Goal: Task Accomplishment & Management: Complete application form

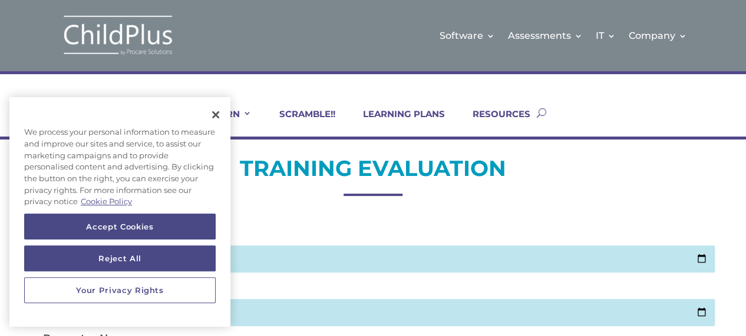
click at [546, 172] on h2 "TRAINING EVALUATION" at bounding box center [372, 171] width 671 height 34
click at [216, 112] on button "Close" at bounding box center [216, 115] width 26 height 26
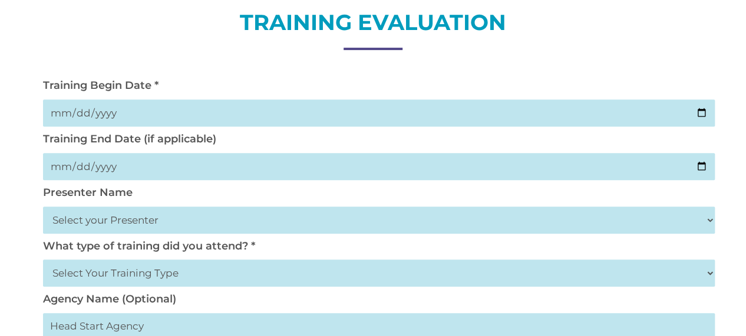
scroll to position [173, 0]
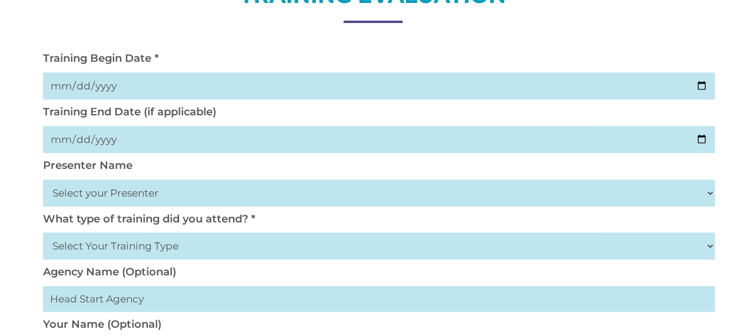
click at [56, 88] on input "date" at bounding box center [378, 85] width 671 height 27
click at [78, 85] on input "date" at bounding box center [378, 85] width 671 height 27
click at [58, 87] on input "date" at bounding box center [378, 85] width 671 height 27
type input "[DATE]"
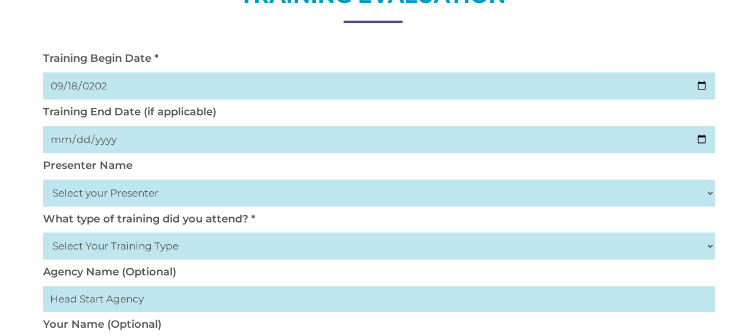
click at [59, 135] on input "date" at bounding box center [378, 139] width 671 height 27
type input "[DATE]"
click at [114, 200] on select "Select your Presenter [PERSON_NAME] [PERSON_NAME] [PERSON_NAME] [PERSON_NAME] […" at bounding box center [378, 193] width 671 height 27
select select "[PERSON_NAME]"
click at [43, 180] on select "Select your Presenter [PERSON_NAME] [PERSON_NAME] [PERSON_NAME] [PERSON_NAME] […" at bounding box center [378, 193] width 671 height 27
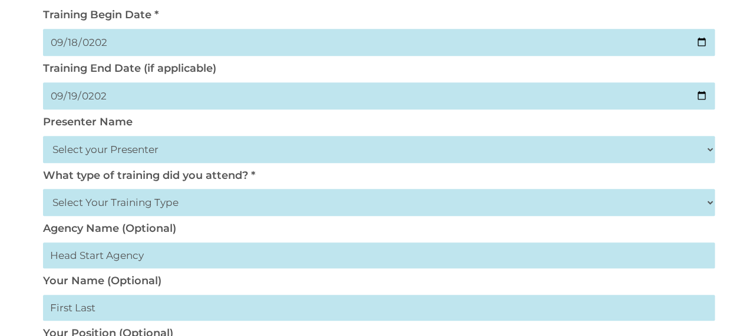
scroll to position [228, 0]
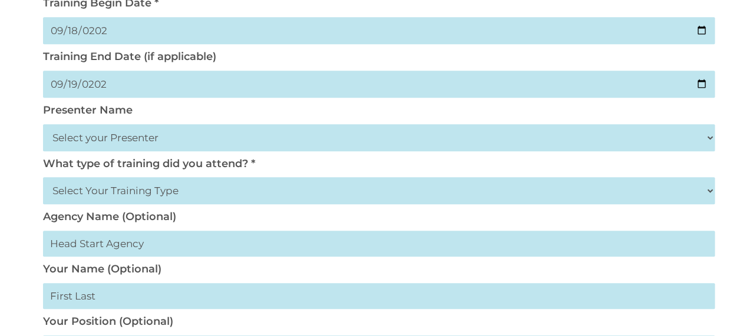
click at [124, 186] on select "Select Your Training Type On-site (at your agency) Virtual Visit Live Group Web…" at bounding box center [378, 190] width 671 height 27
select select "On-site (at your agency)"
click at [43, 178] on select "Select Your Training Type On-site (at your agency) Virtual Visit Live Group Web…" at bounding box center [378, 190] width 671 height 27
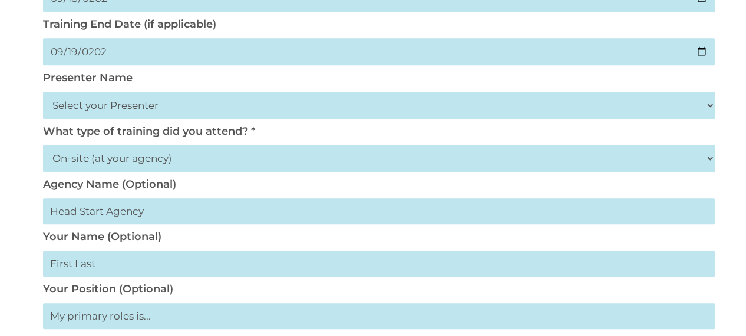
scroll to position [275, 0]
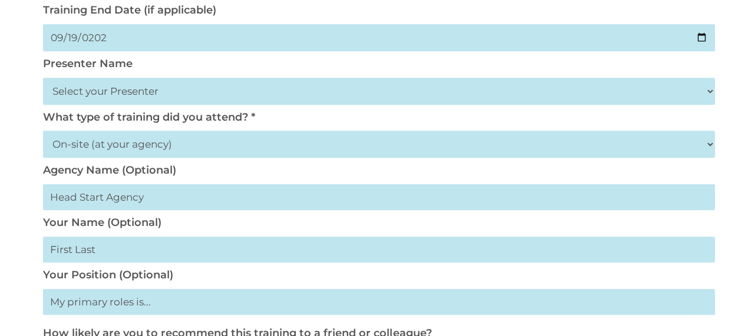
click at [138, 190] on input "text" at bounding box center [378, 197] width 671 height 26
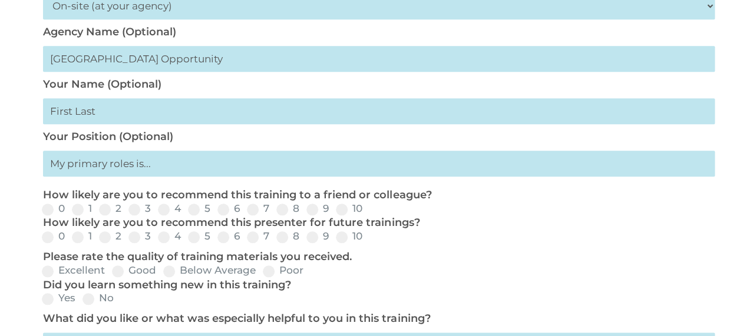
scroll to position [428, 0]
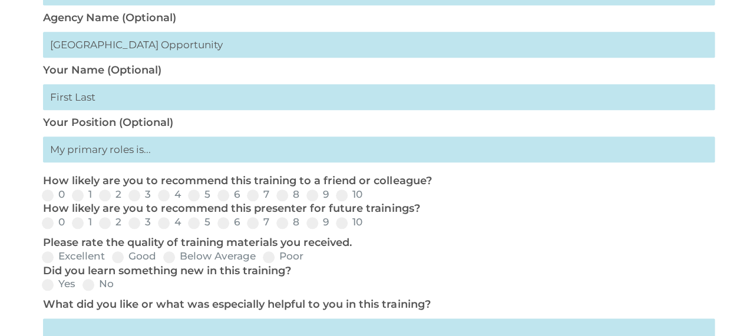
type input "[GEOGRAPHIC_DATA] Opportunity"
click at [108, 102] on input "text" at bounding box center [378, 97] width 671 height 26
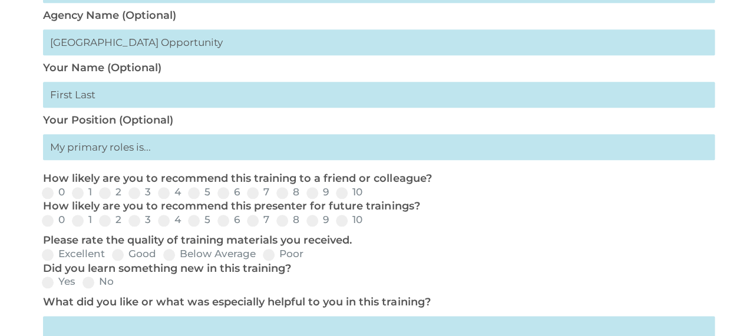
scroll to position [433, 0]
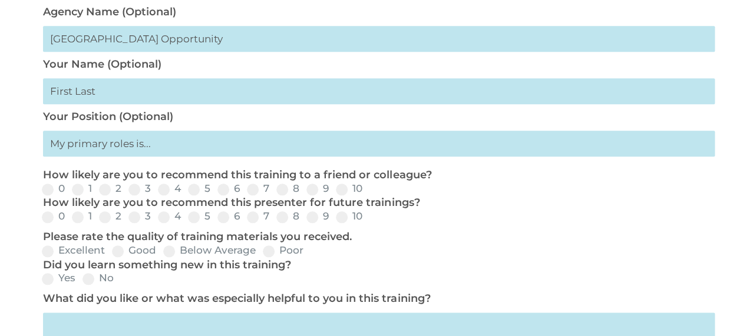
click at [140, 141] on input "text" at bounding box center [378, 144] width 671 height 26
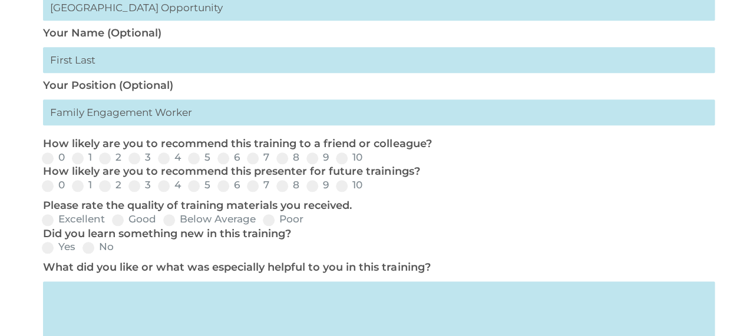
scroll to position [473, 0]
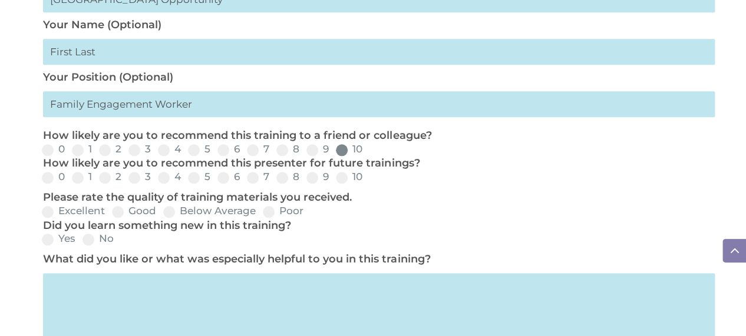
type input "Family Engagement Worker"
click at [343, 153] on span at bounding box center [342, 150] width 12 height 12
click at [368, 153] on input "10" at bounding box center [372, 154] width 8 height 8
radio input "true"
click at [344, 175] on label "10" at bounding box center [349, 177] width 26 height 10
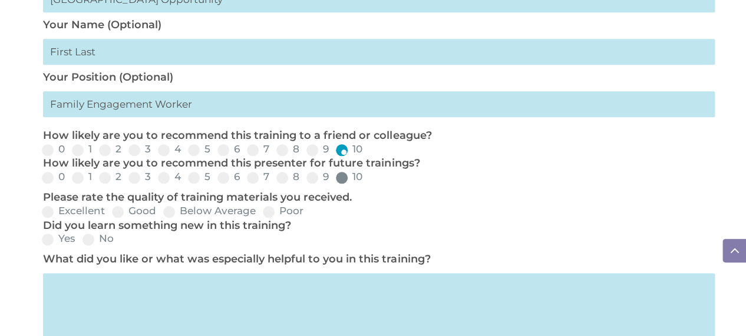
click at [368, 178] on input "10" at bounding box center [372, 182] width 8 height 8
radio input "true"
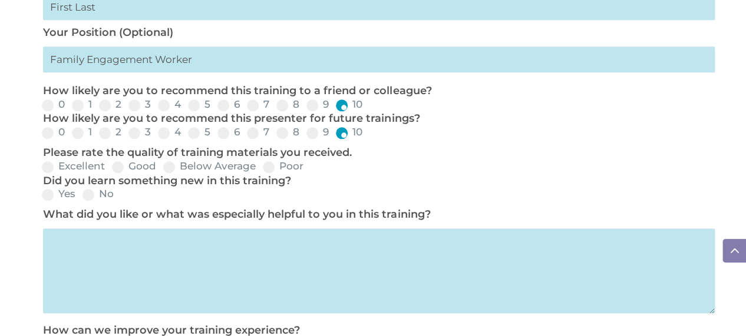
scroll to position [519, 0]
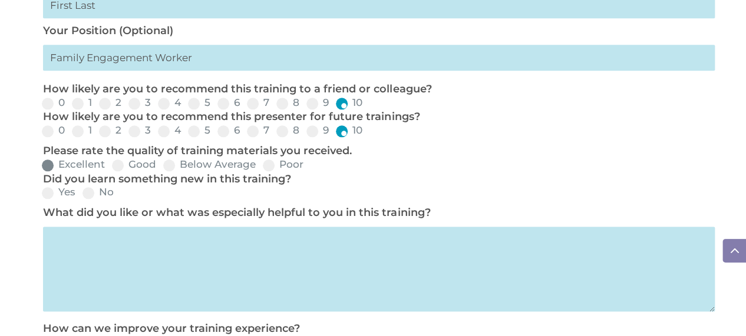
click at [55, 168] on label "Excellent" at bounding box center [73, 165] width 63 height 10
click at [111, 168] on input "Excellent" at bounding box center [115, 169] width 8 height 8
radio input "true"
click at [51, 200] on div "Yes No" at bounding box center [372, 193] width 671 height 14
click at [45, 195] on span at bounding box center [48, 193] width 12 height 12
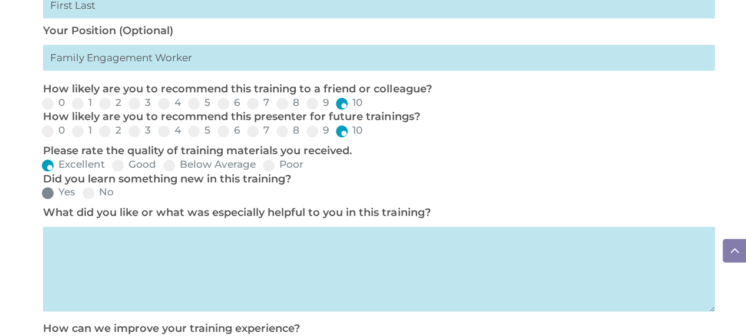
click at [81, 195] on input "Yes" at bounding box center [85, 197] width 8 height 8
radio input "true"
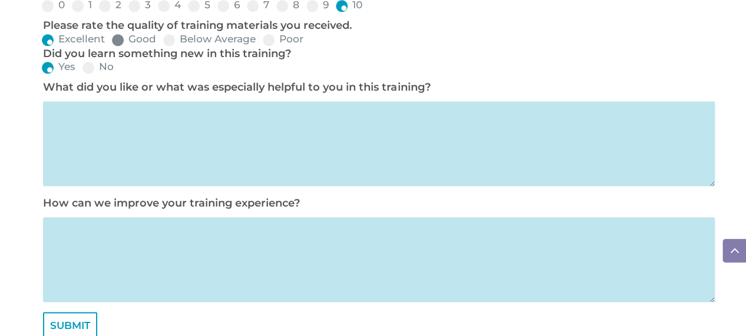
scroll to position [657, 0]
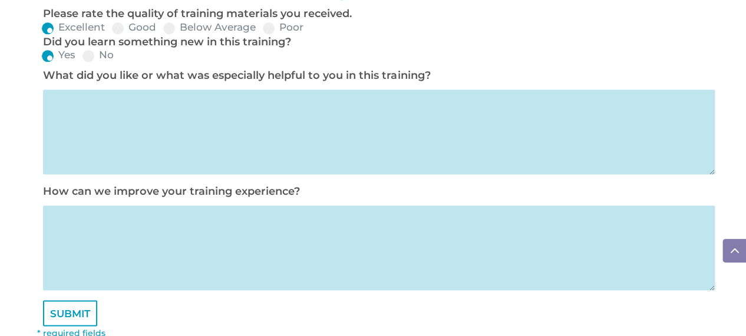
drag, startPoint x: 138, startPoint y: 166, endPoint x: 78, endPoint y: 123, distance: 74.3
click at [78, 123] on textarea at bounding box center [378, 132] width 671 height 85
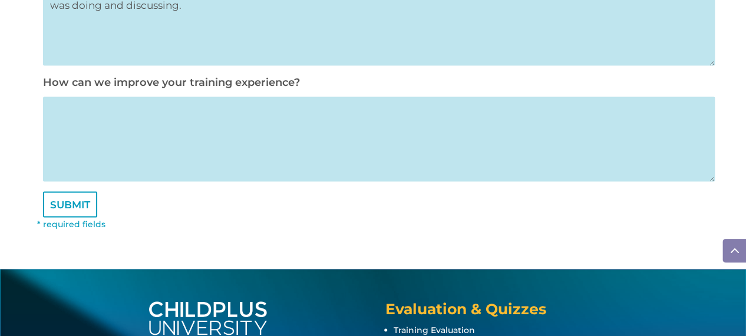
scroll to position [774, 0]
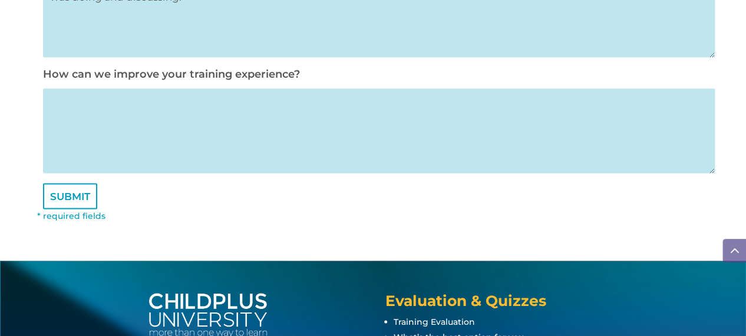
type textarea "Being able to actively participate in the training. For example, following alon…"
click at [418, 137] on textarea at bounding box center [378, 130] width 671 height 85
type textarea "E"
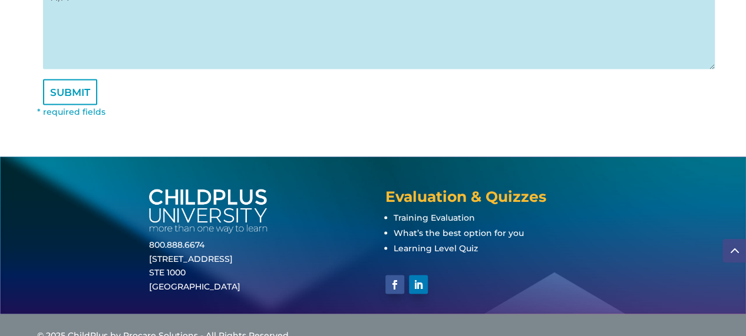
scroll to position [906, 0]
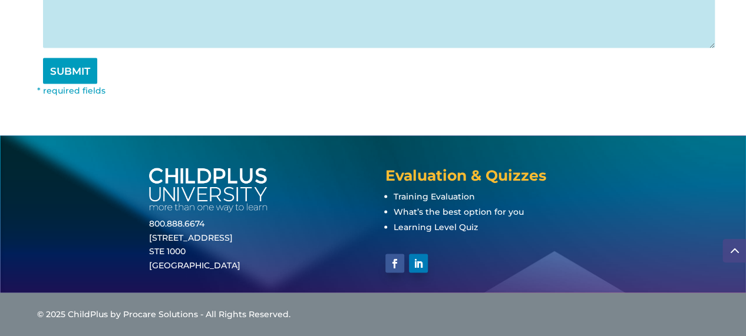
type textarea "N/A"
click at [85, 74] on input "SUBMIT" at bounding box center [70, 71] width 54 height 26
